Goal: Navigation & Orientation: Find specific page/section

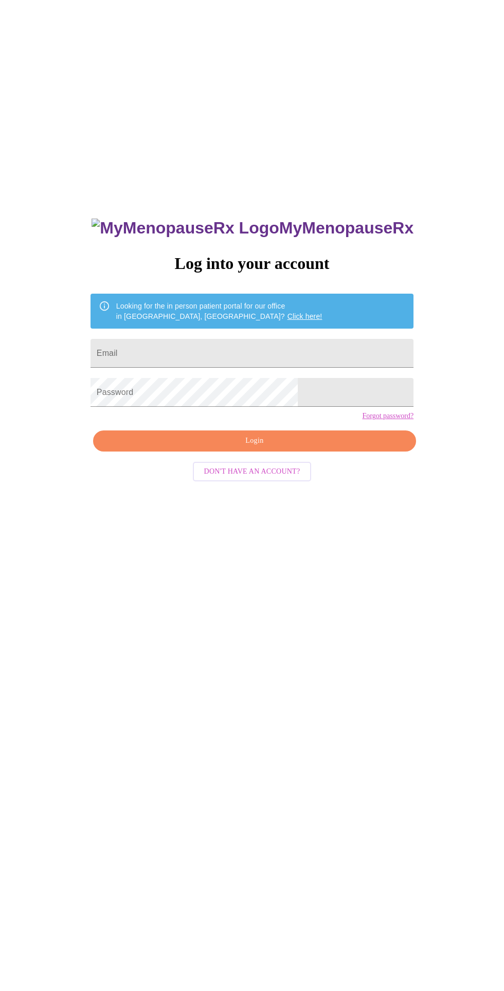
click at [167, 368] on input "Email" at bounding box center [251, 353] width 323 height 29
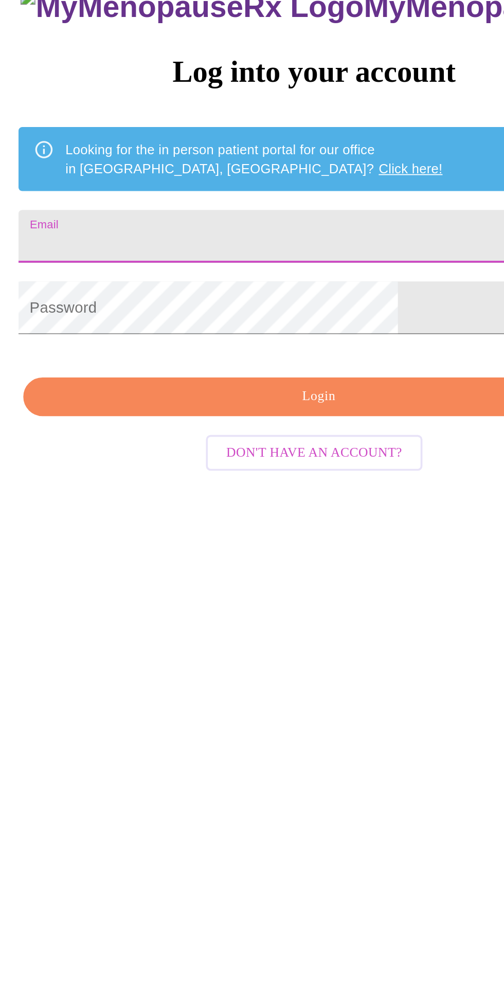
type input "[EMAIL_ADDRESS][DOMAIN_NAME]"
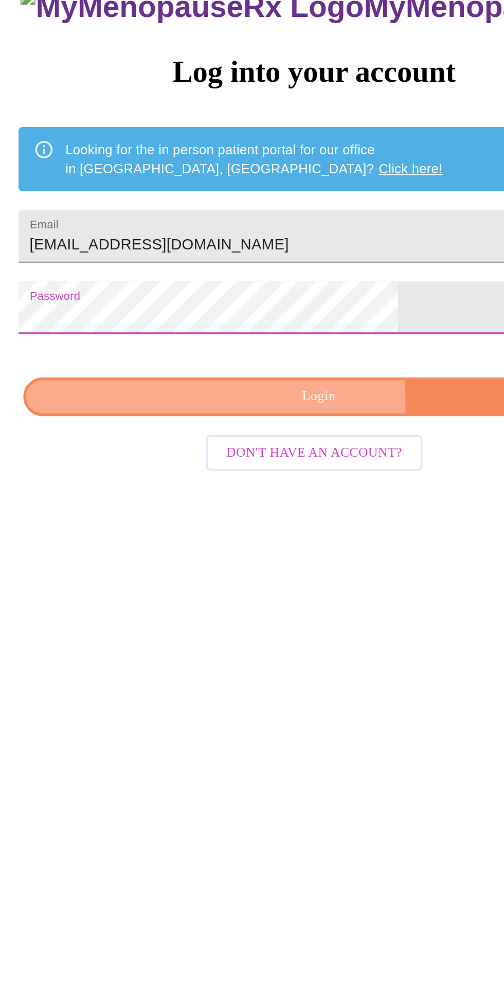
click at [177, 447] on span "Login" at bounding box center [254, 440] width 299 height 13
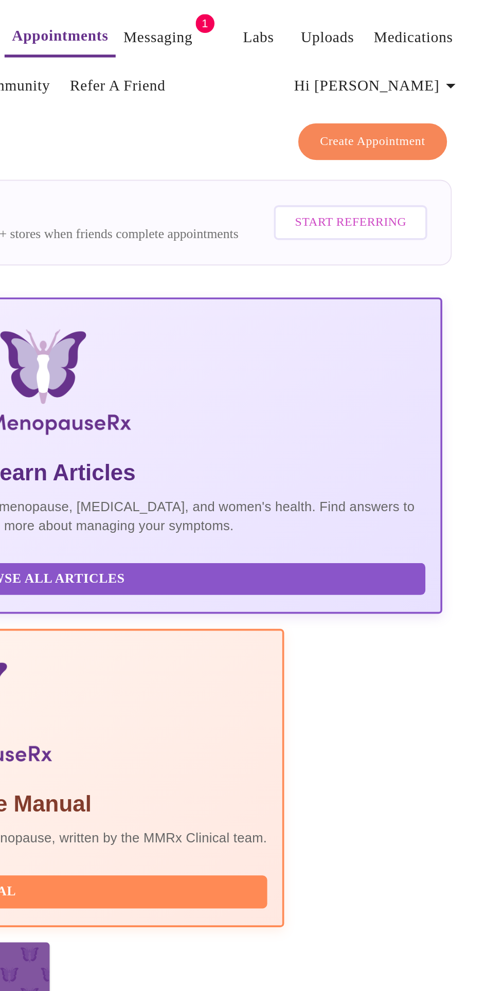
click at [307, 16] on link "Messaging" at bounding box center [315, 20] width 38 height 14
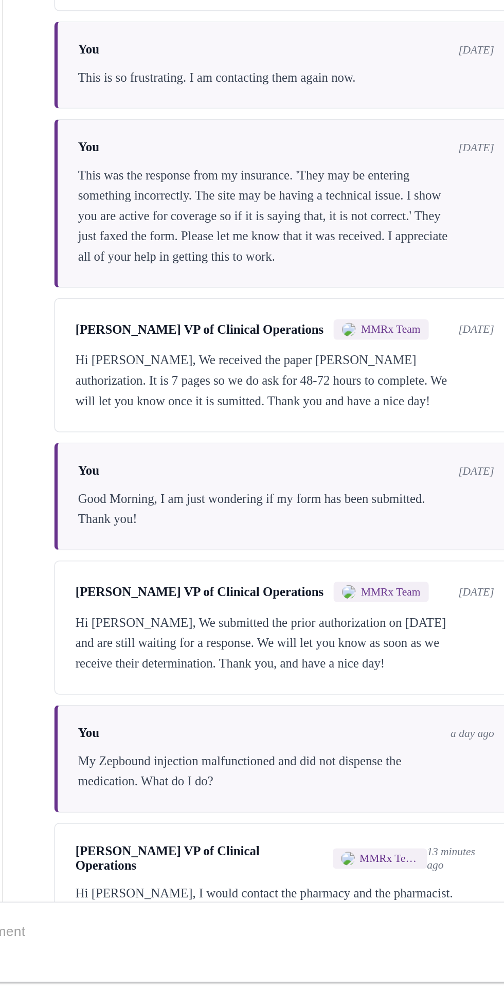
scroll to position [49, 0]
